Goal: Check status: Check status

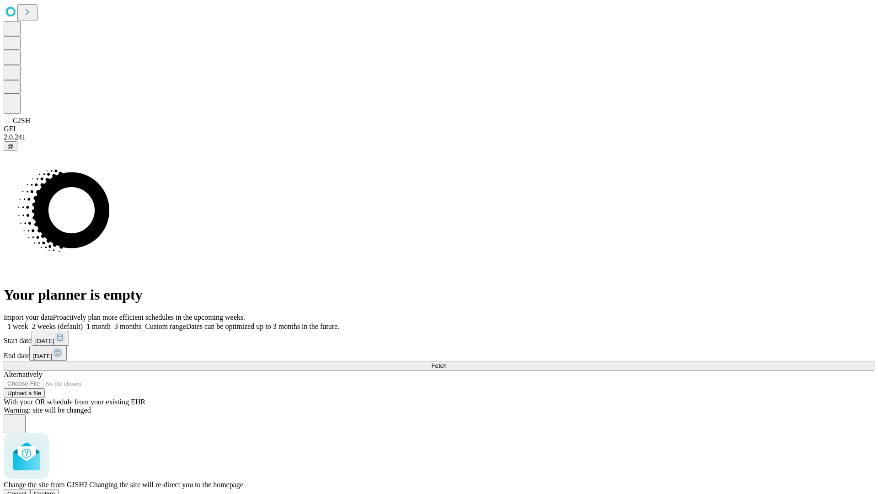
click at [55, 490] on span "Confirm" at bounding box center [44, 493] width 21 height 7
click at [28, 322] on label "1 week" at bounding box center [16, 326] width 25 height 8
click at [446, 362] on span "Fetch" at bounding box center [438, 365] width 15 height 7
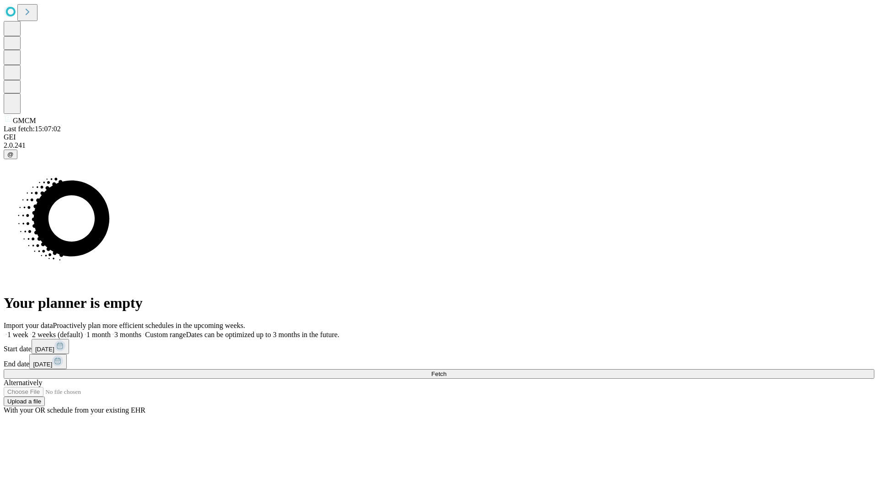
click at [28, 331] on label "1 week" at bounding box center [16, 335] width 25 height 8
click at [446, 370] on span "Fetch" at bounding box center [438, 373] width 15 height 7
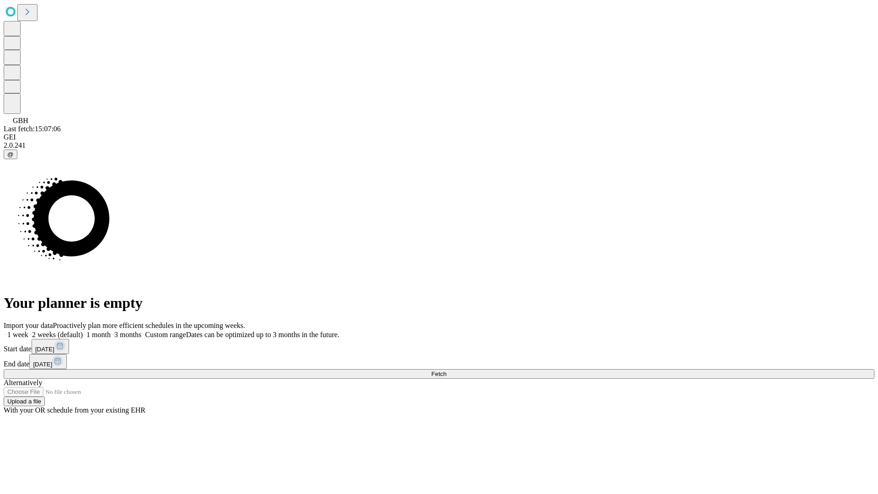
click at [446, 370] on span "Fetch" at bounding box center [438, 373] width 15 height 7
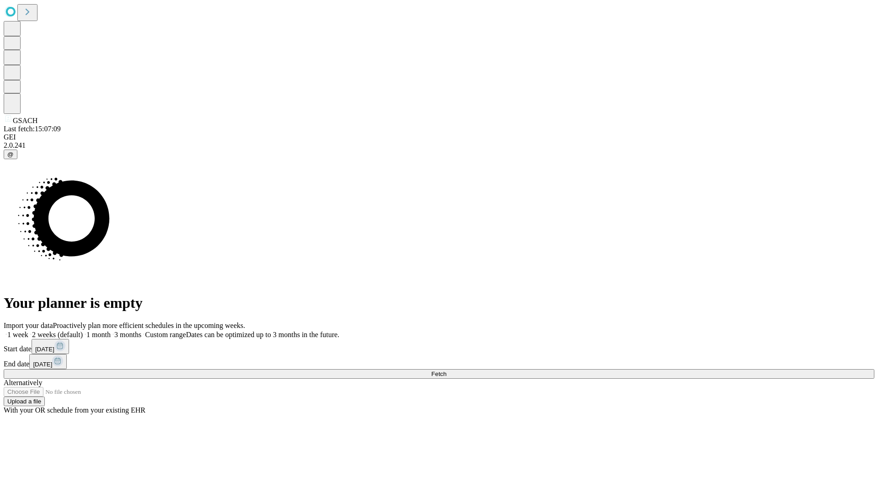
click at [446, 370] on span "Fetch" at bounding box center [438, 373] width 15 height 7
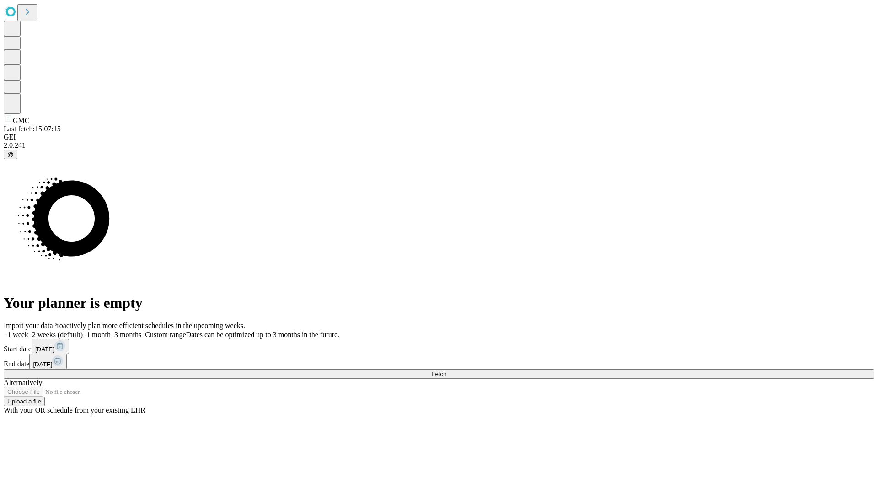
click at [28, 331] on label "1 week" at bounding box center [16, 335] width 25 height 8
click at [446, 370] on span "Fetch" at bounding box center [438, 373] width 15 height 7
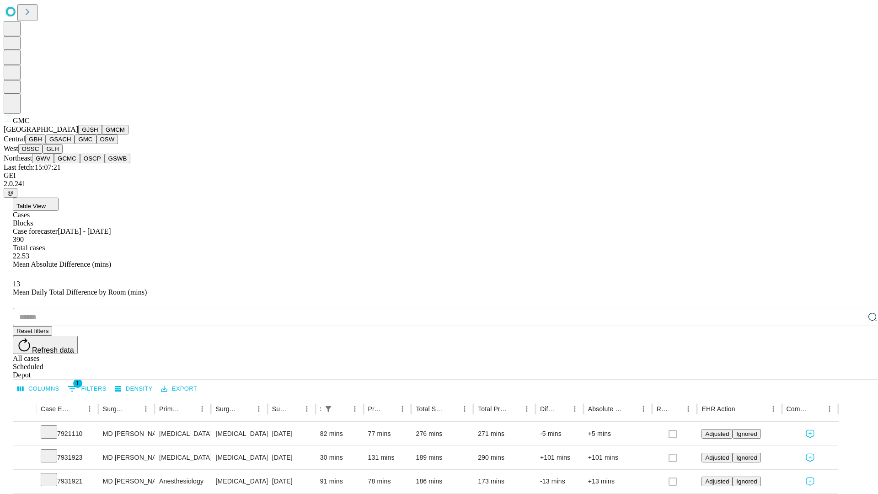
click at [96, 144] on button "OSW" at bounding box center [107, 139] width 22 height 10
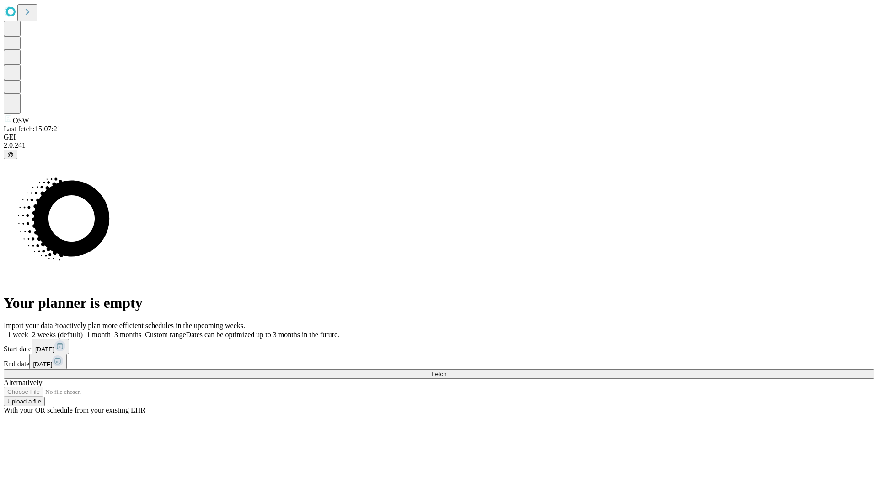
click at [28, 331] on label "1 week" at bounding box center [16, 335] width 25 height 8
click at [446, 370] on span "Fetch" at bounding box center [438, 373] width 15 height 7
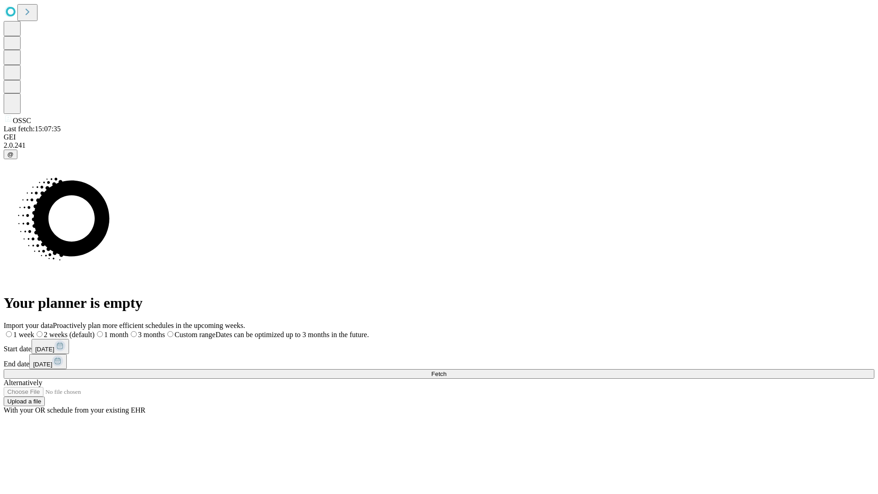
click at [34, 331] on label "1 week" at bounding box center [19, 335] width 31 height 8
click at [446, 370] on span "Fetch" at bounding box center [438, 373] width 15 height 7
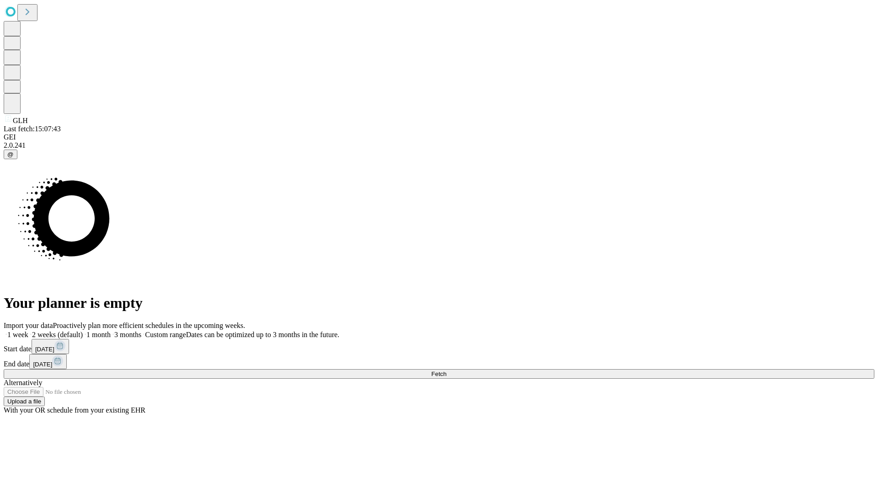
click at [28, 331] on label "1 week" at bounding box center [16, 335] width 25 height 8
click at [446, 370] on span "Fetch" at bounding box center [438, 373] width 15 height 7
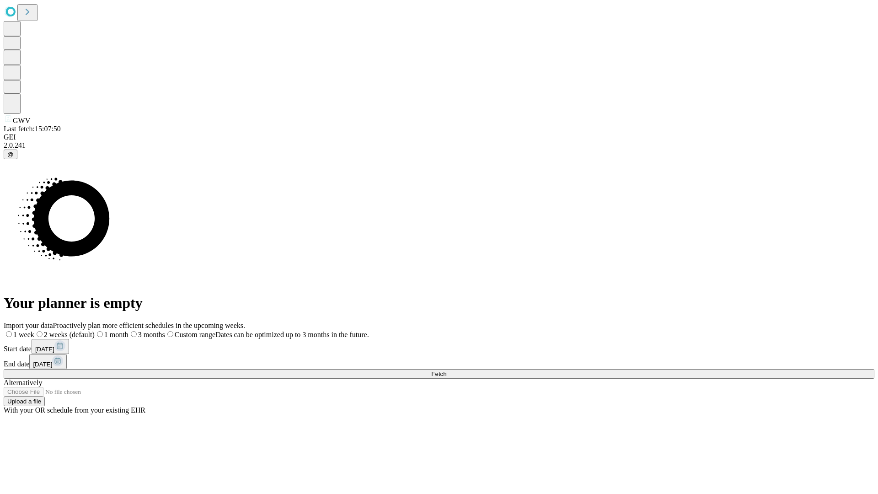
click at [34, 331] on label "1 week" at bounding box center [19, 335] width 31 height 8
click at [446, 370] on span "Fetch" at bounding box center [438, 373] width 15 height 7
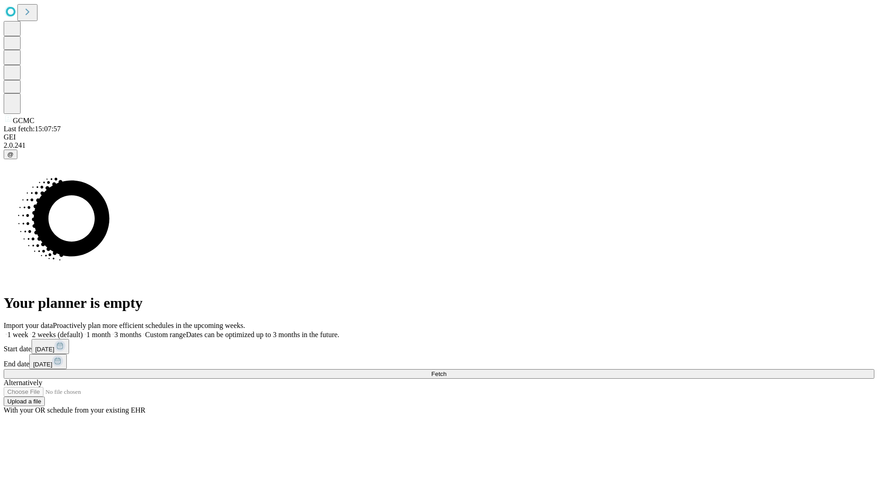
click at [28, 331] on label "1 week" at bounding box center [16, 335] width 25 height 8
click at [446, 370] on span "Fetch" at bounding box center [438, 373] width 15 height 7
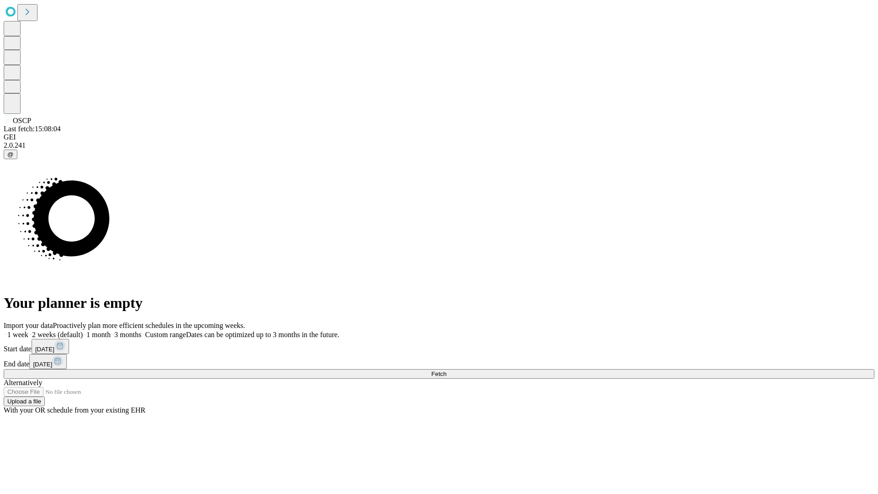
click at [28, 331] on label "1 week" at bounding box center [16, 335] width 25 height 8
click at [446, 370] on span "Fetch" at bounding box center [438, 373] width 15 height 7
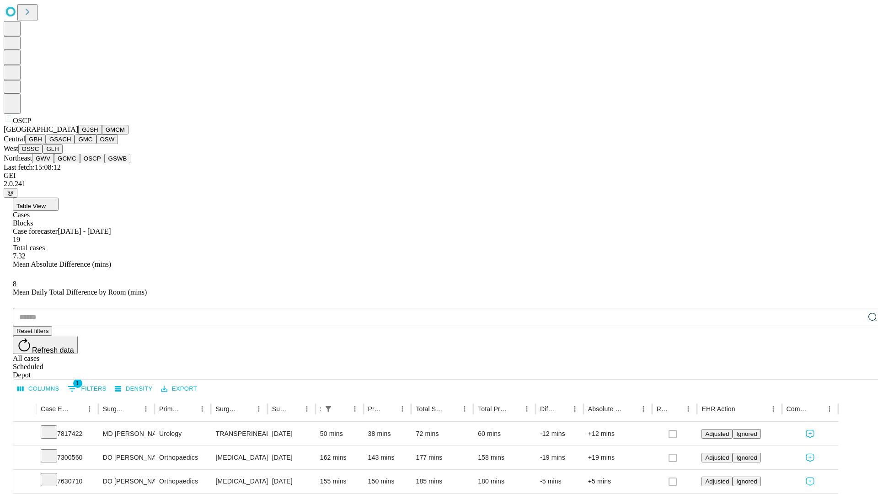
click at [105, 163] on button "GSWB" at bounding box center [118, 159] width 26 height 10
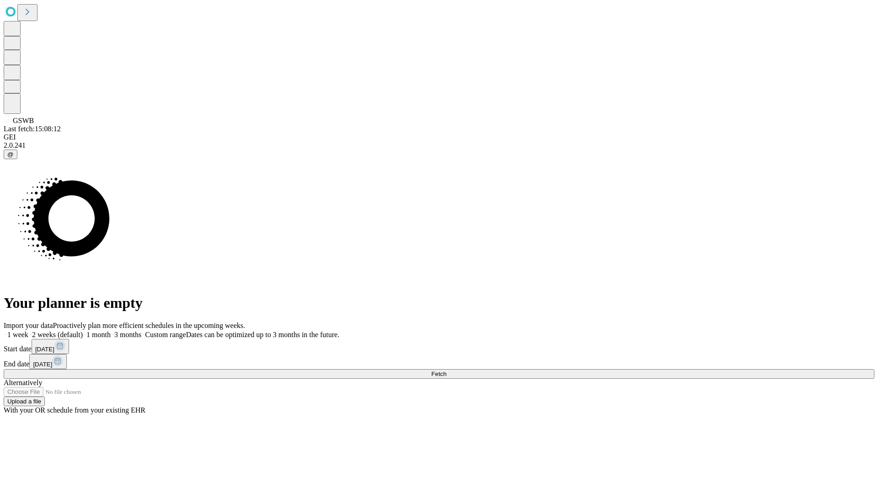
click at [446, 370] on span "Fetch" at bounding box center [438, 373] width 15 height 7
